Goal: Task Accomplishment & Management: Manage account settings

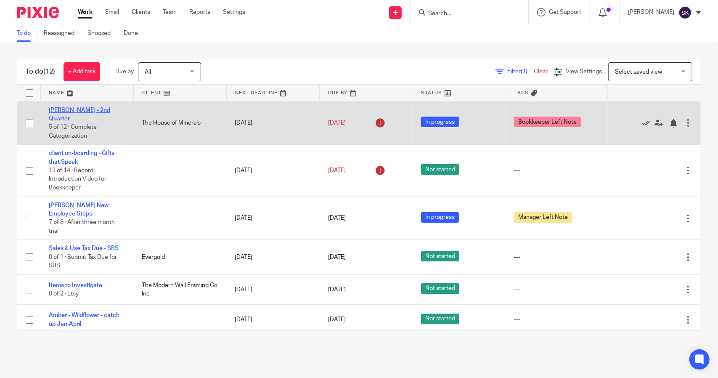
click at [76, 111] on link "[PERSON_NAME] - 2nd Quarter" at bounding box center [79, 114] width 61 height 14
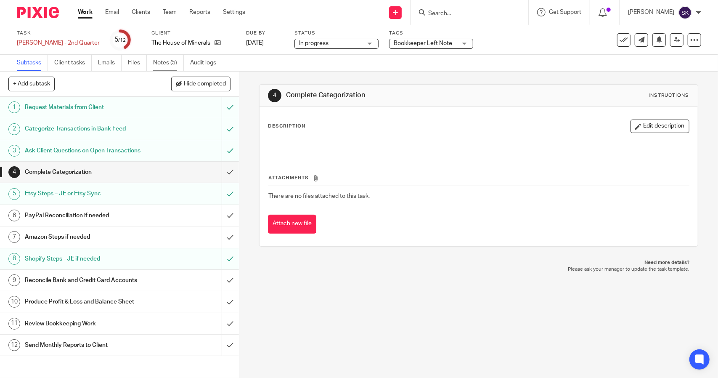
click at [164, 65] on link "Notes (5)" at bounding box center [168, 63] width 31 height 16
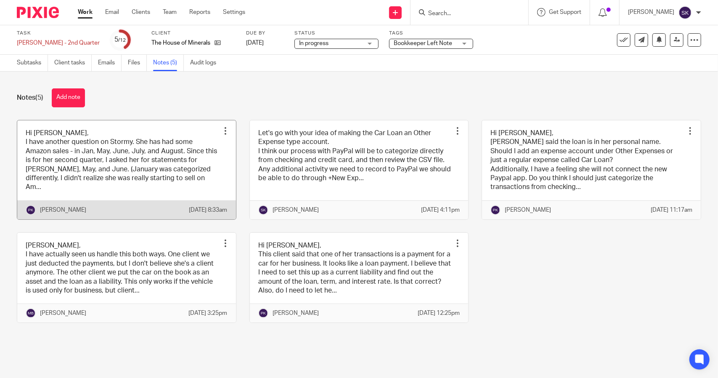
click at [132, 164] on link at bounding box center [126, 169] width 219 height 99
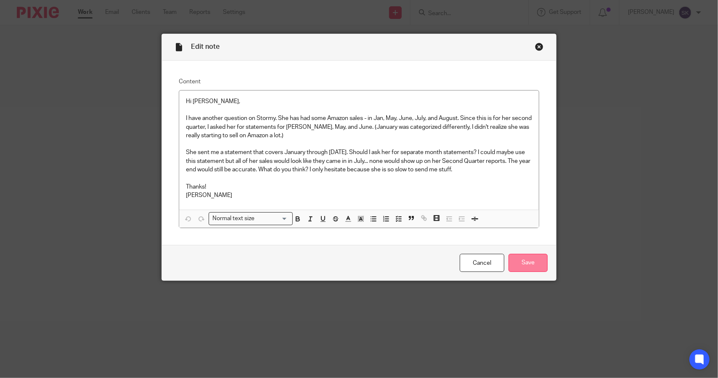
click at [528, 259] on input "Save" at bounding box center [527, 263] width 39 height 18
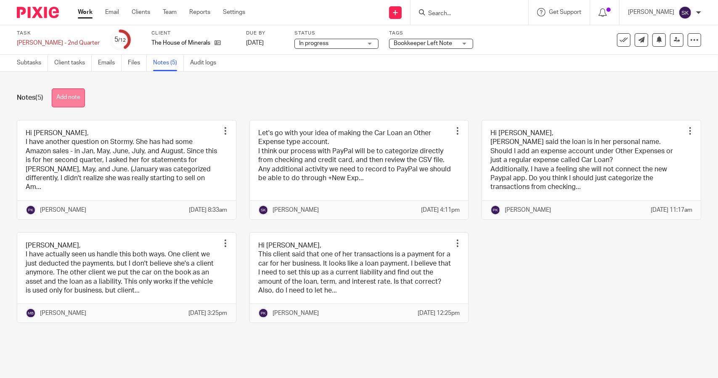
click at [72, 99] on button "Add note" at bounding box center [68, 97] width 33 height 19
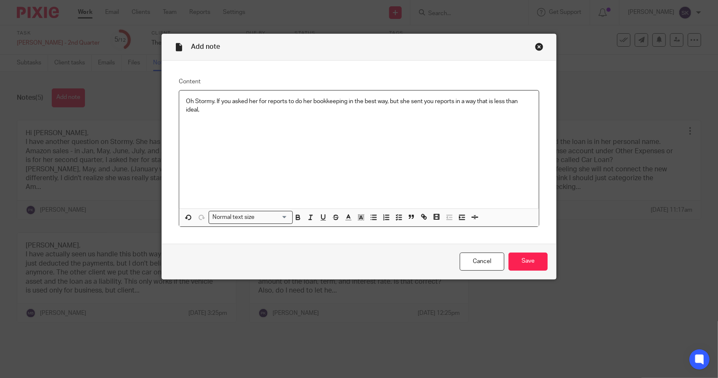
drag, startPoint x: 212, startPoint y: 101, endPoint x: 217, endPoint y: 109, distance: 9.7
click at [217, 109] on p "Oh Stormy. If you asked her for reports to do her bookkeeping in the best way, …" at bounding box center [359, 105] width 346 height 17
click at [521, 260] on input "Save" at bounding box center [527, 261] width 39 height 18
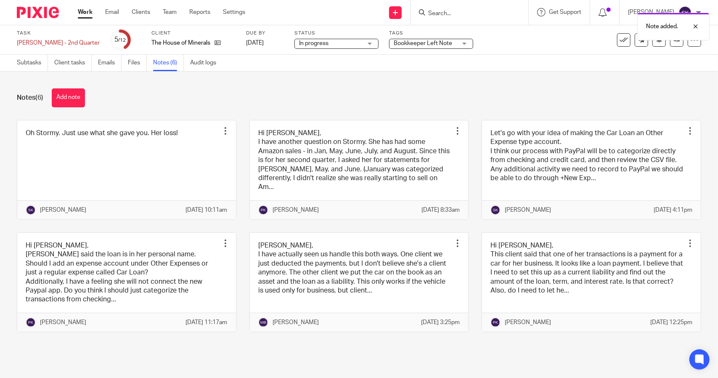
click at [362, 45] on div "In progress In progress" at bounding box center [336, 44] width 84 height 10
click at [349, 67] on li "In progress" at bounding box center [326, 74] width 83 height 17
click at [450, 42] on div "Bookkeeper Left Note" at bounding box center [431, 44] width 84 height 10
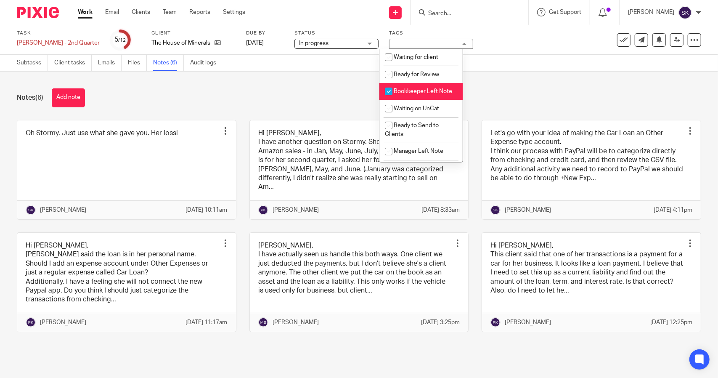
click at [386, 93] on input "checkbox" at bounding box center [389, 91] width 16 height 16
checkbox input "false"
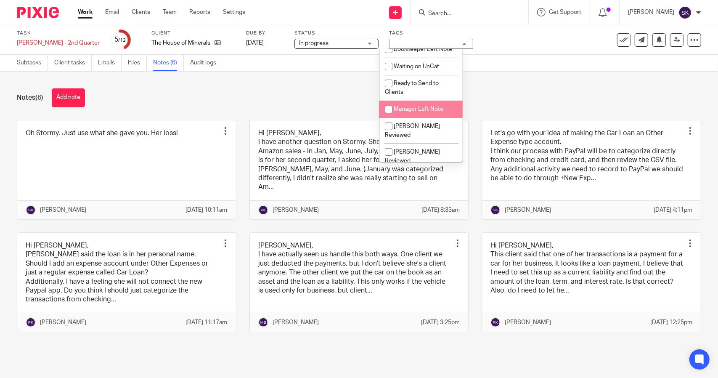
click at [387, 116] on input "checkbox" at bounding box center [389, 109] width 16 height 16
checkbox input "true"
click at [501, 48] on div "Task Stormy Baker - 2nd Quarter Save Stormy Baker - 2nd Quarter 5 /12 Client Th…" at bounding box center [302, 40] width 570 height 20
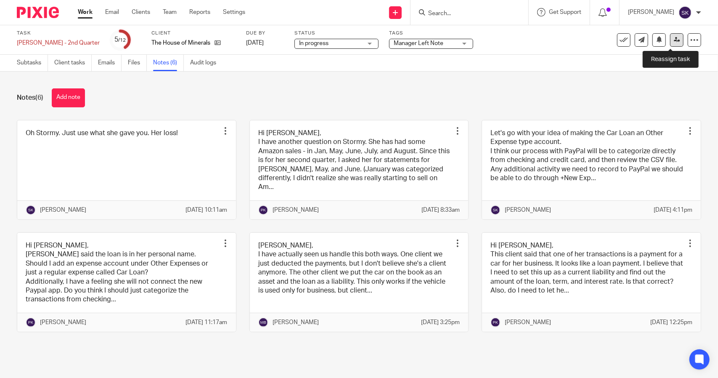
click at [674, 40] on icon at bounding box center [677, 40] width 6 height 6
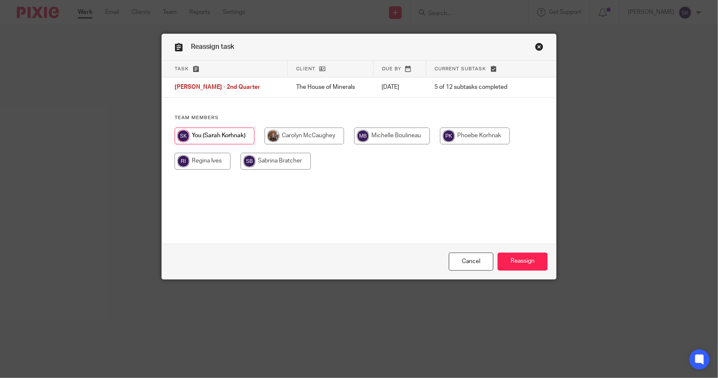
click at [393, 135] on input "radio" at bounding box center [392, 135] width 76 height 17
radio input "true"
click at [492, 135] on input "radio" at bounding box center [474, 135] width 70 height 17
radio input "true"
click at [516, 255] on input "Reassign" at bounding box center [522, 261] width 50 height 18
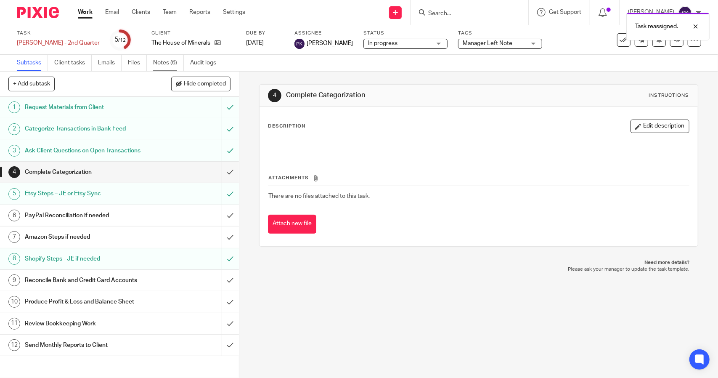
click at [163, 66] on link "Notes (6)" at bounding box center [168, 63] width 31 height 16
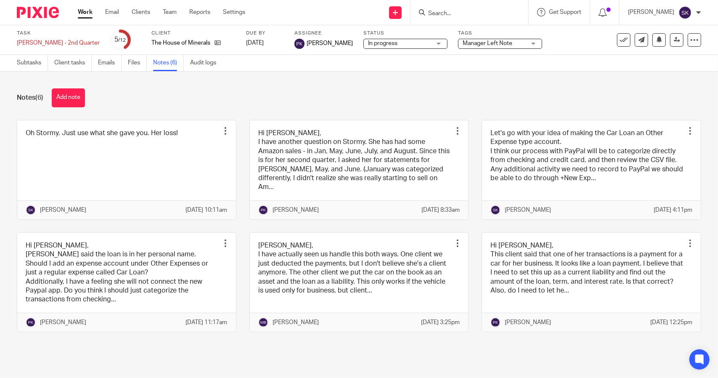
click at [85, 11] on link "Work" at bounding box center [85, 12] width 15 height 8
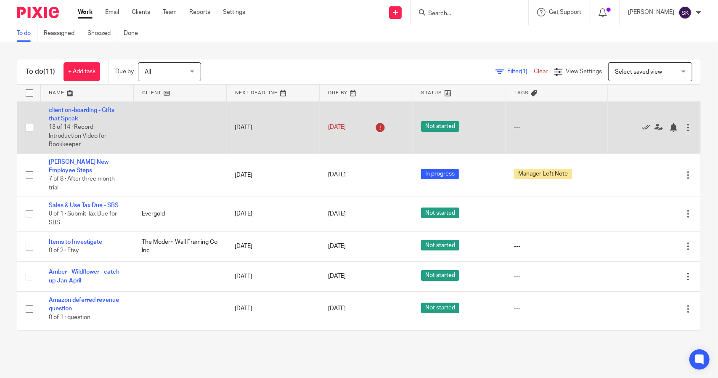
click at [373, 126] on icon at bounding box center [379, 127] width 13 height 13
click at [352, 127] on link "Aug 15, 2025" at bounding box center [347, 127] width 38 height 9
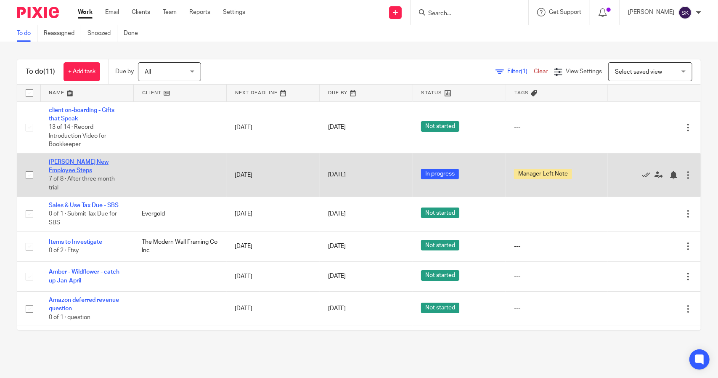
click at [100, 160] on link "Rhonda New Employee Steps" at bounding box center [79, 166] width 60 height 14
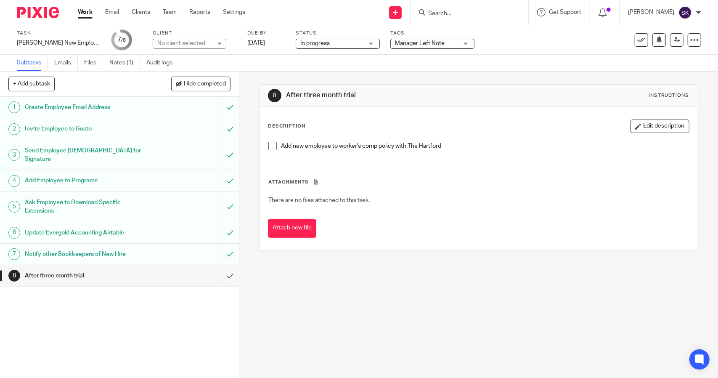
click at [87, 13] on link "Work" at bounding box center [85, 12] width 15 height 8
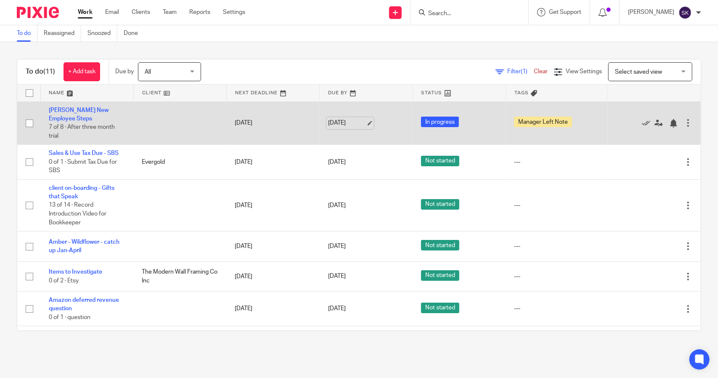
click at [347, 122] on link "Aug 19, 2025" at bounding box center [347, 123] width 38 height 9
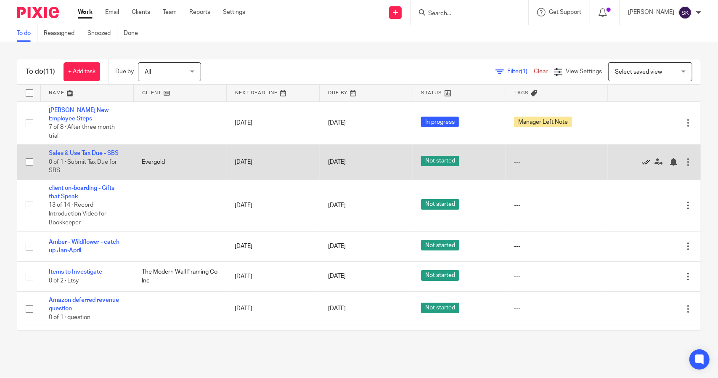
click at [642, 162] on icon at bounding box center [646, 162] width 8 height 8
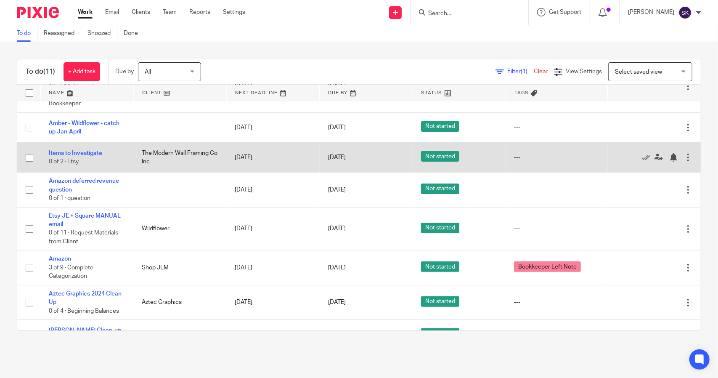
scroll to position [132, 0]
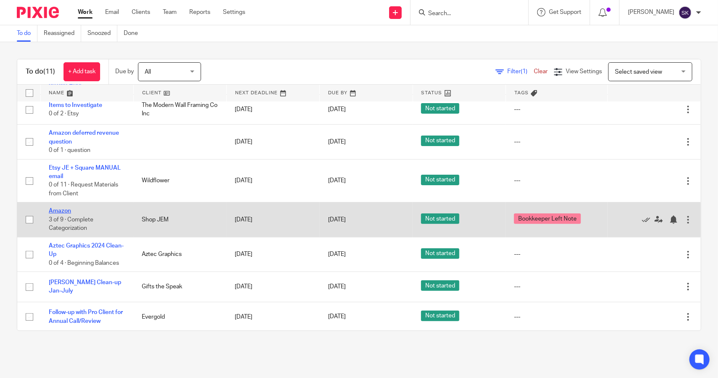
click at [63, 208] on link "Amazon" at bounding box center [60, 211] width 22 height 6
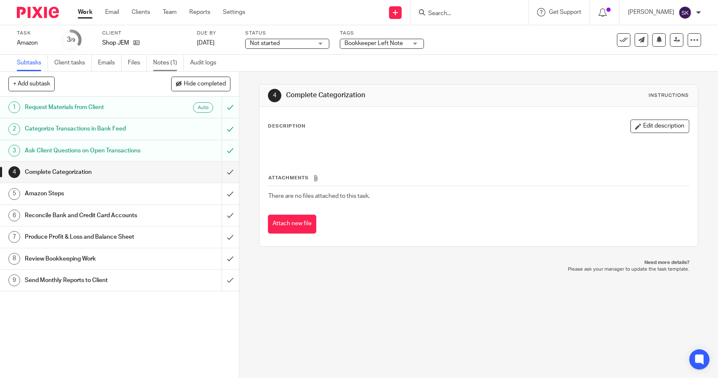
click at [163, 66] on link "Notes (1)" at bounding box center [168, 63] width 31 height 16
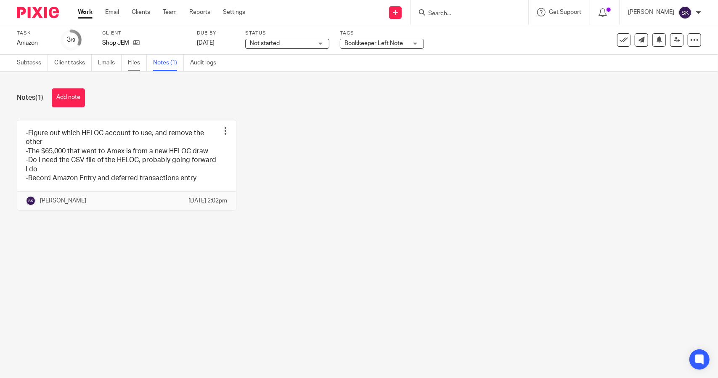
click at [134, 62] on link "Files" at bounding box center [137, 63] width 19 height 16
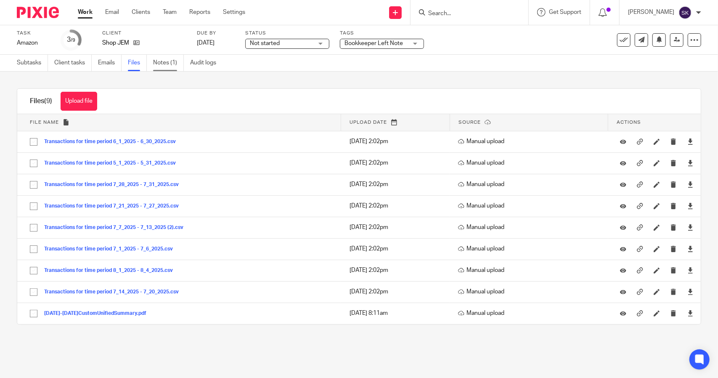
click at [166, 62] on link "Notes (1)" at bounding box center [168, 63] width 31 height 16
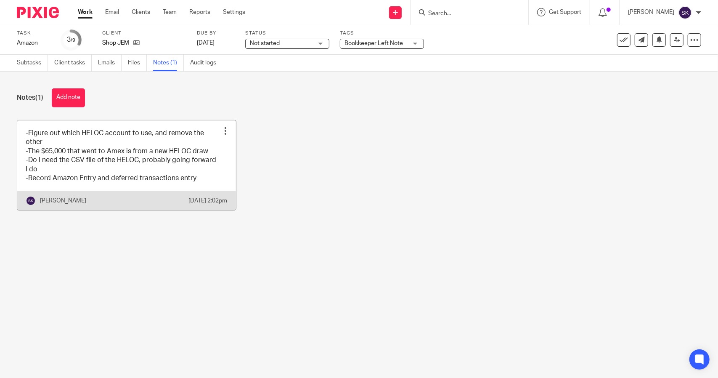
click at [112, 156] on link at bounding box center [126, 165] width 219 height 90
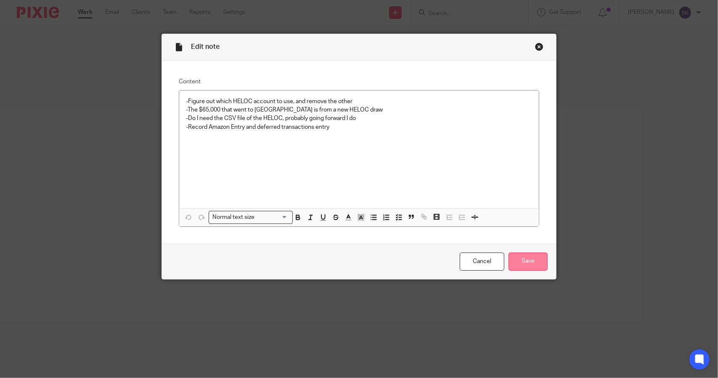
click at [525, 265] on input "Save" at bounding box center [527, 261] width 39 height 18
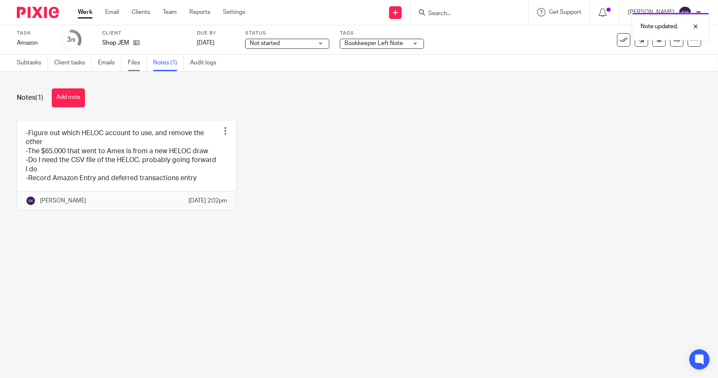
click at [140, 66] on link "Files" at bounding box center [137, 63] width 19 height 16
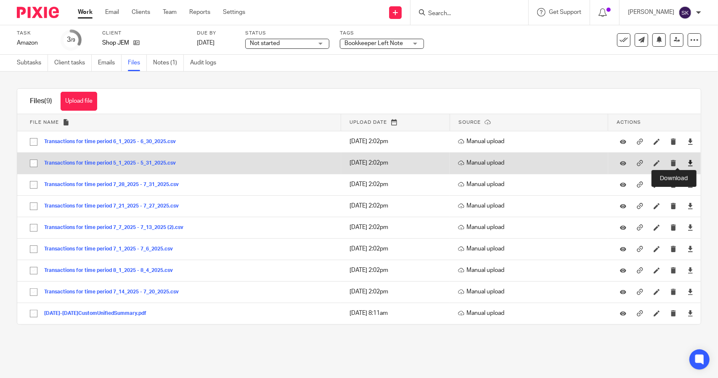
click at [687, 163] on icon at bounding box center [690, 163] width 6 height 6
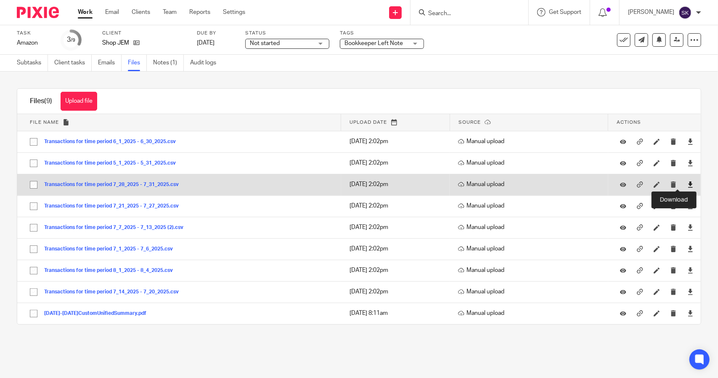
click at [687, 181] on icon at bounding box center [690, 184] width 6 height 6
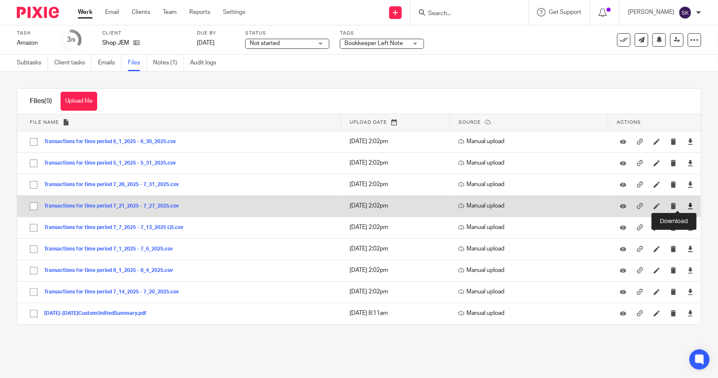
click at [687, 206] on icon at bounding box center [690, 206] width 6 height 6
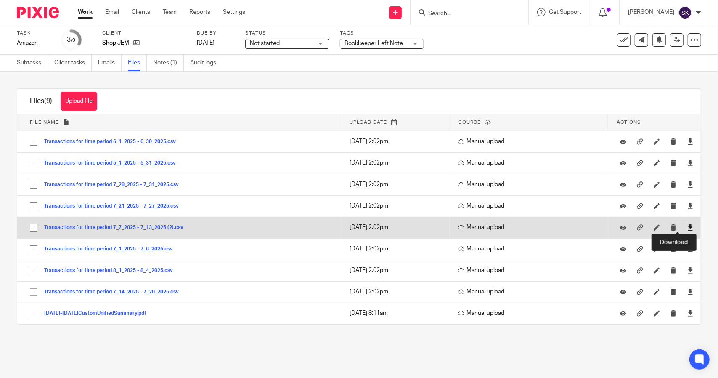
click at [687, 226] on icon at bounding box center [690, 227] width 6 height 6
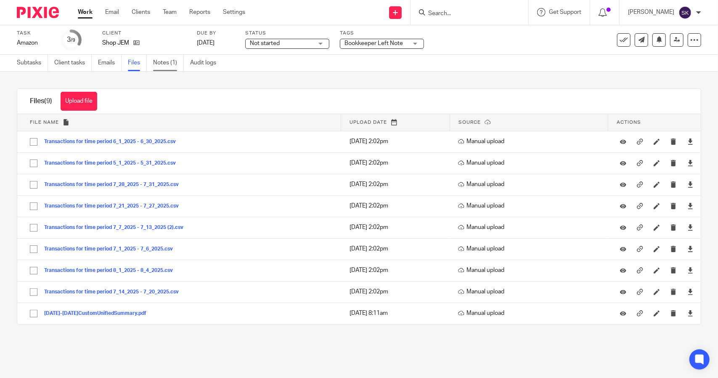
click at [162, 64] on link "Notes (1)" at bounding box center [168, 63] width 31 height 16
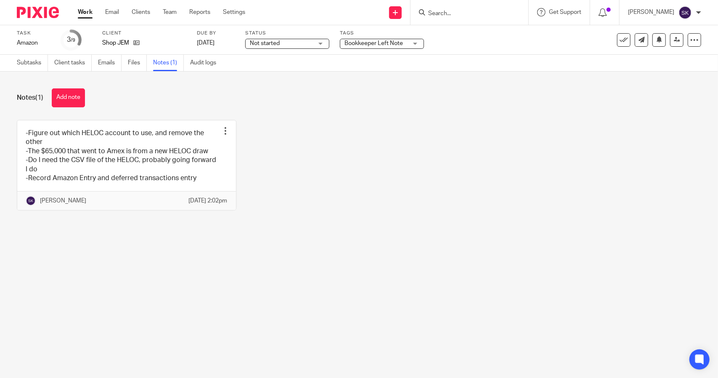
click at [129, 167] on link at bounding box center [126, 165] width 219 height 90
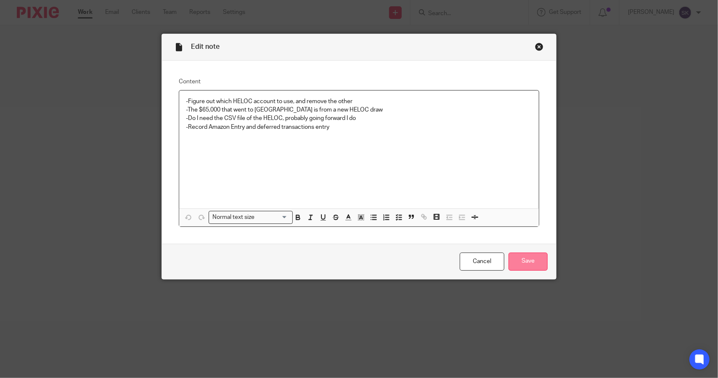
click at [524, 257] on input "Save" at bounding box center [527, 261] width 39 height 18
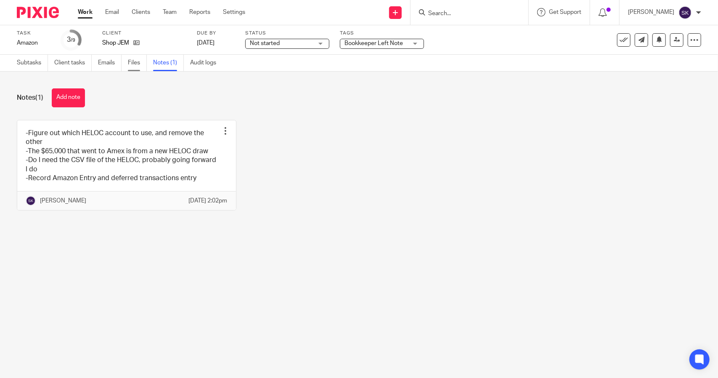
click at [129, 68] on link "Files" at bounding box center [137, 63] width 19 height 16
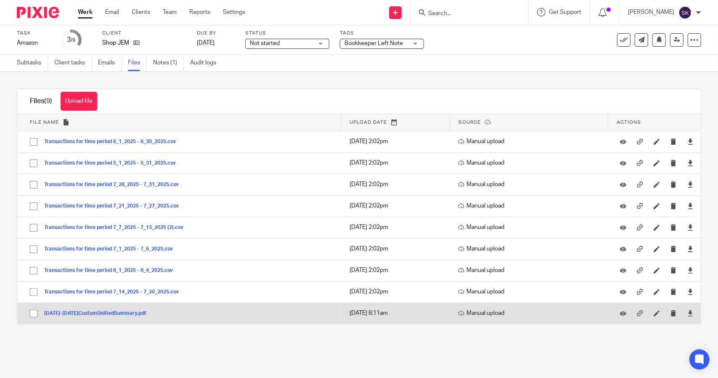
click at [110, 311] on button "2025Jul1-2025Jul31CustomUnifiedSummary.pdf" at bounding box center [98, 313] width 108 height 6
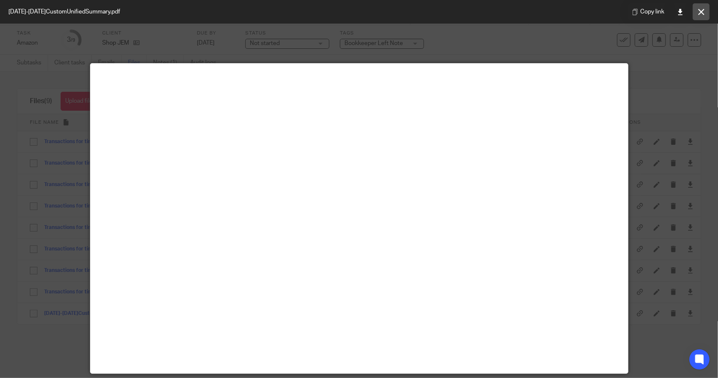
click at [701, 13] on icon at bounding box center [701, 12] width 6 height 6
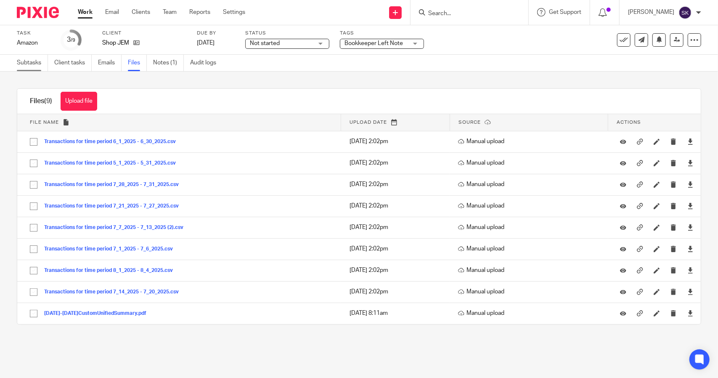
click at [27, 61] on link "Subtasks" at bounding box center [32, 63] width 31 height 16
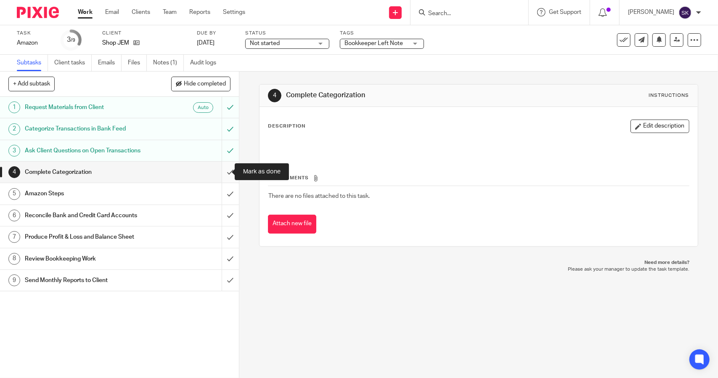
click at [223, 175] on input "submit" at bounding box center [119, 171] width 239 height 21
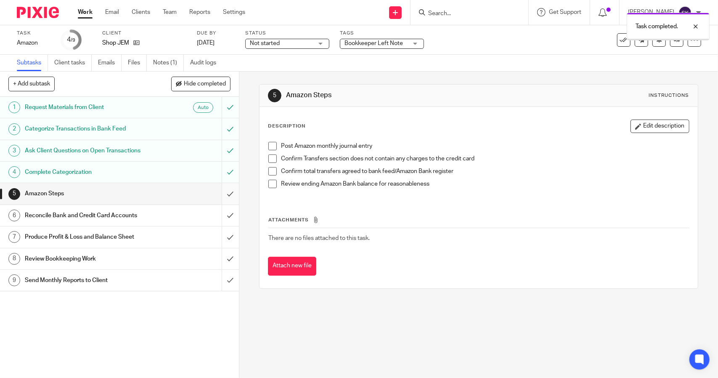
click at [224, 192] on input "submit" at bounding box center [119, 193] width 239 height 21
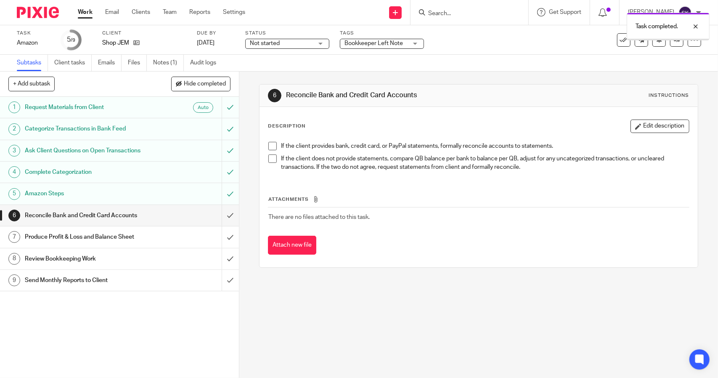
click at [221, 214] on input "submit" at bounding box center [119, 215] width 239 height 21
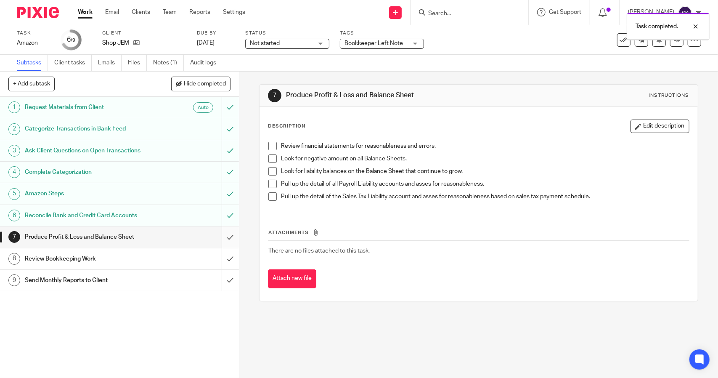
click at [220, 238] on input "submit" at bounding box center [119, 236] width 239 height 21
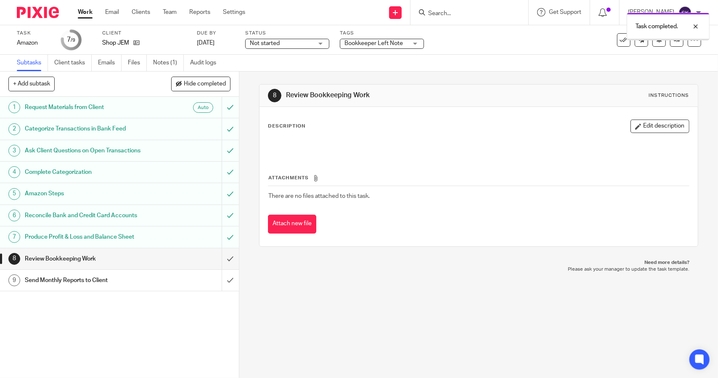
click at [222, 254] on input "submit" at bounding box center [119, 258] width 239 height 21
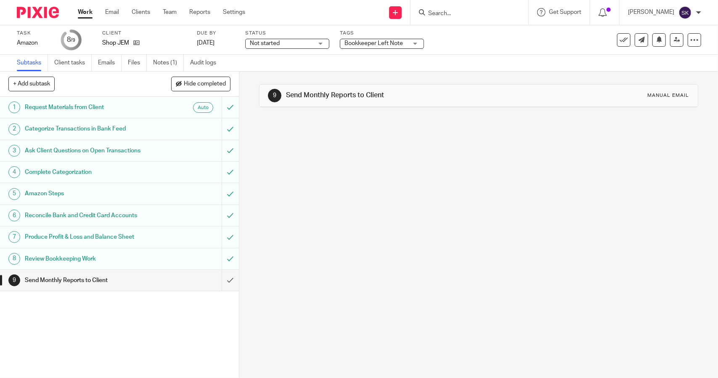
click at [221, 278] on input "submit" at bounding box center [119, 280] width 239 height 21
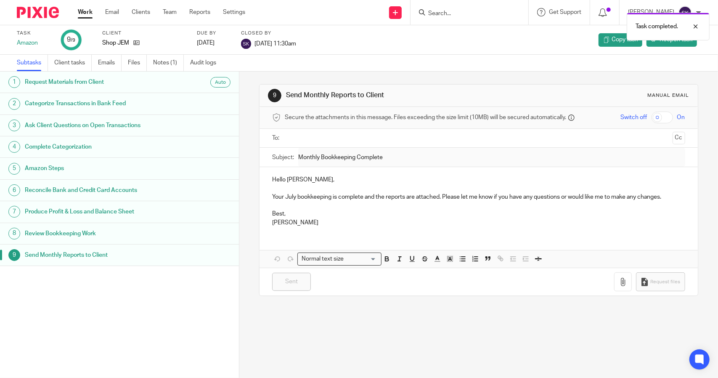
click at [88, 13] on link "Work" at bounding box center [85, 12] width 15 height 8
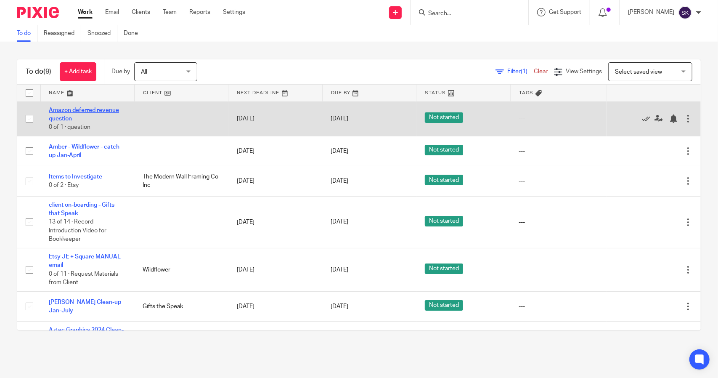
click at [77, 109] on link "Amazon deferred revenue question" at bounding box center [84, 114] width 70 height 14
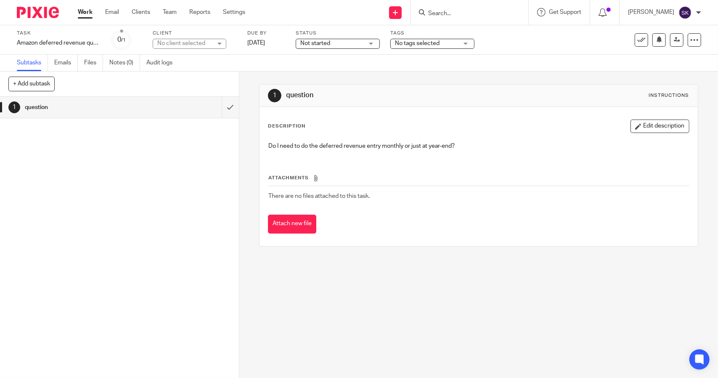
click at [86, 14] on link "Work" at bounding box center [85, 12] width 15 height 8
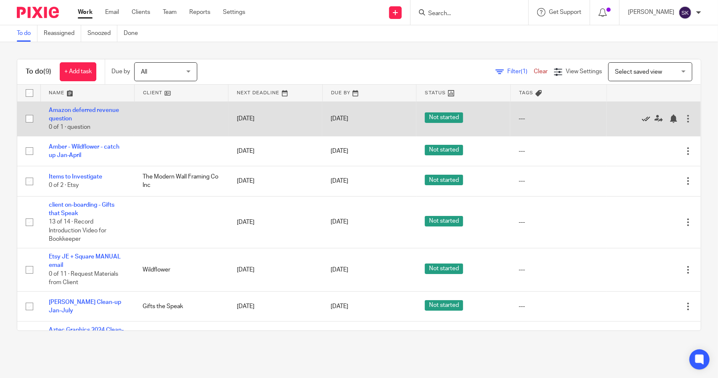
click at [642, 118] on icon at bounding box center [646, 118] width 8 height 8
